Goal: Find specific page/section: Find specific page/section

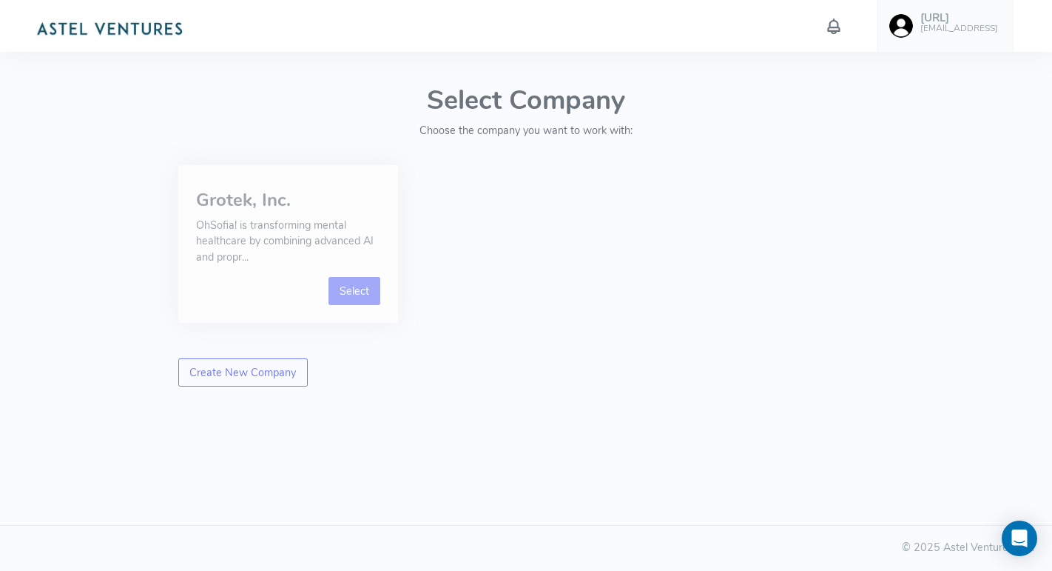
click at [372, 298] on link "Select" at bounding box center [355, 291] width 53 height 28
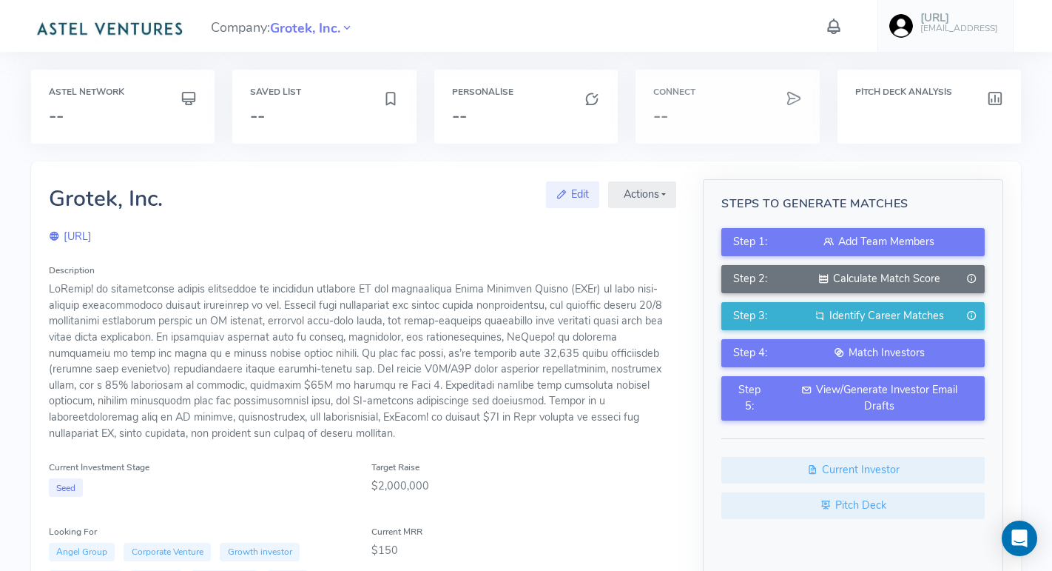
click at [657, 106] on h3 "--" at bounding box center [728, 115] width 149 height 19
